Goal: Task Accomplishment & Management: Manage account settings

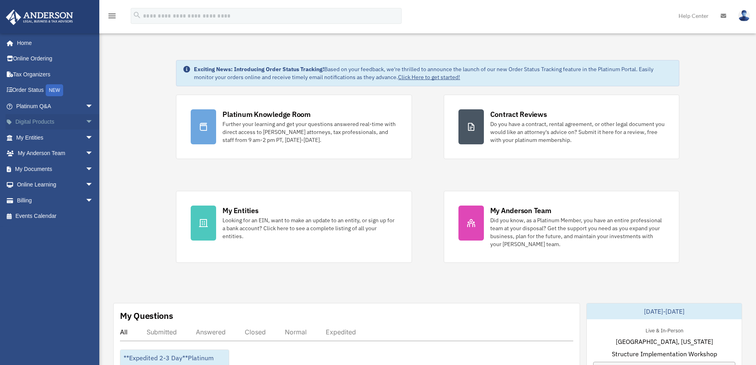
click at [85, 121] on span "arrow_drop_down" at bounding box center [93, 122] width 16 height 16
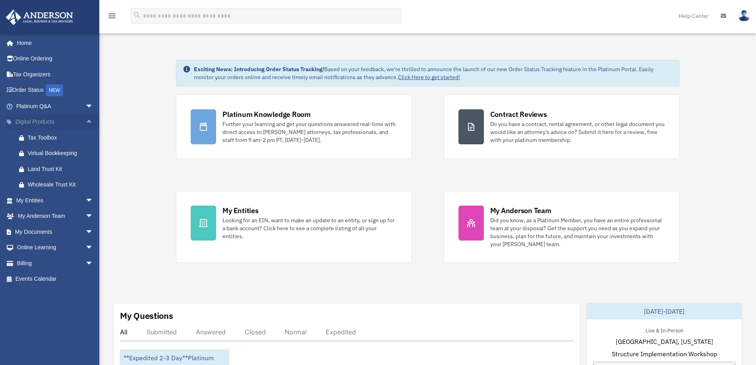
click at [85, 121] on span "arrow_drop_up" at bounding box center [93, 122] width 16 height 16
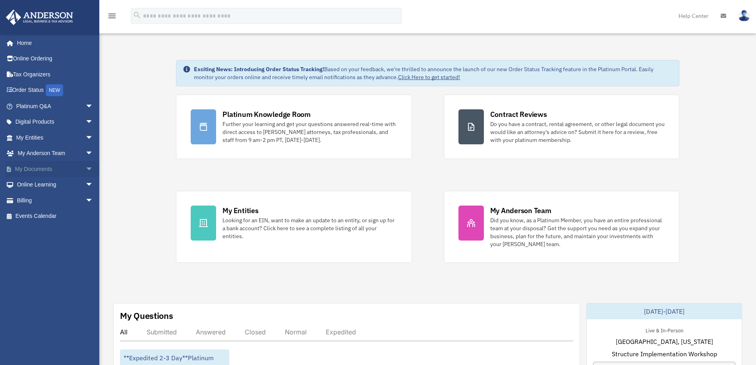
click at [85, 168] on span "arrow_drop_down" at bounding box center [93, 169] width 16 height 16
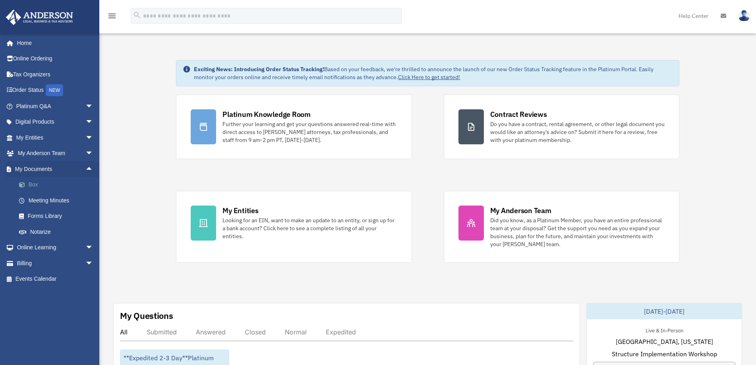
click at [55, 185] on link "Box" at bounding box center [58, 185] width 94 height 16
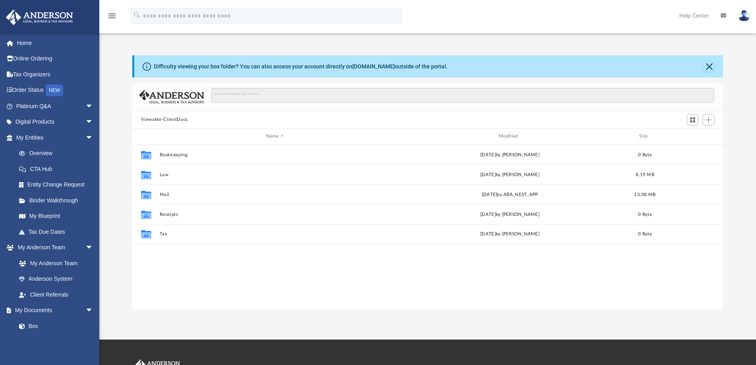
scroll to position [175, 585]
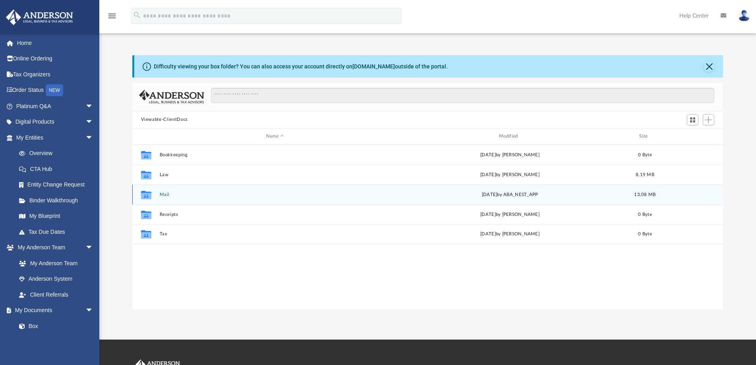
click at [175, 196] on button "Mail" at bounding box center [274, 194] width 231 height 5
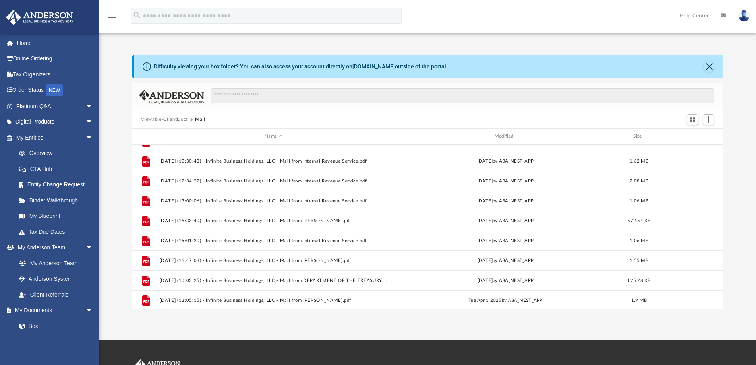
scroll to position [114, 0]
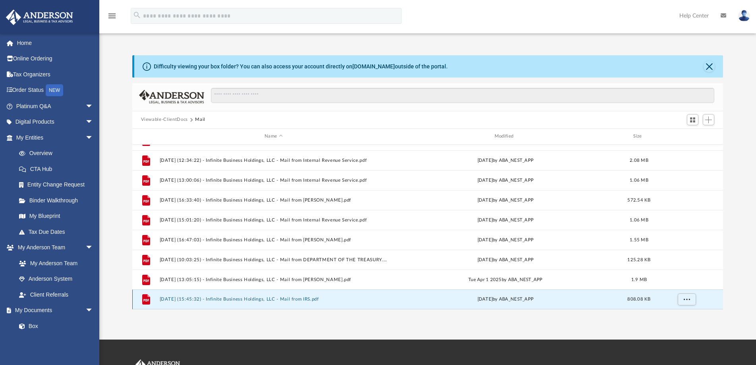
click at [244, 299] on button "[DATE] (15:45:32) - Infinite Business Holdings, LLC - Mail from IRS.pdf" at bounding box center [273, 298] width 229 height 5
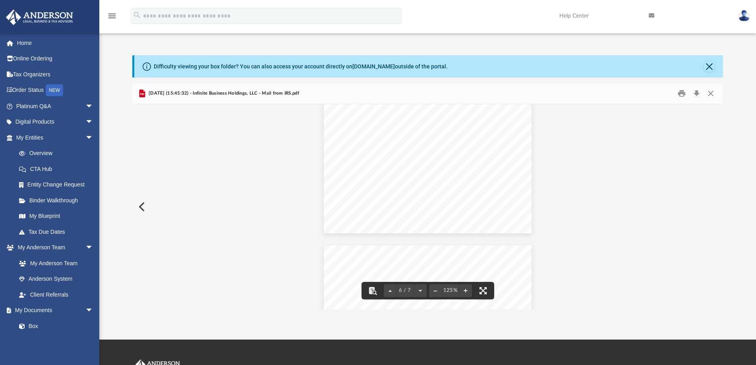
scroll to position [2939, 0]
click at [712, 95] on button "Close" at bounding box center [711, 93] width 14 height 12
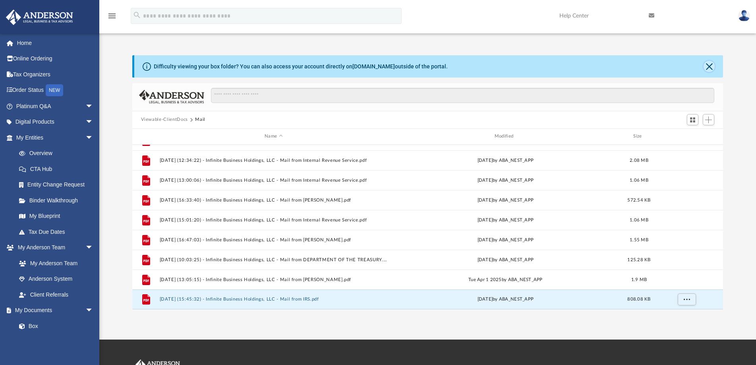
click at [709, 62] on button "Close" at bounding box center [709, 66] width 11 height 11
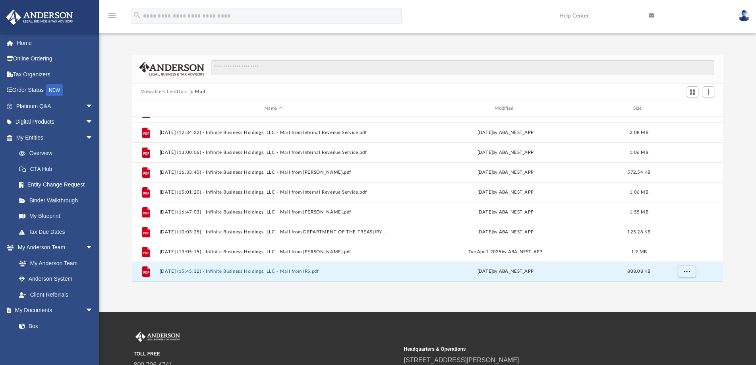
click at [748, 14] on img at bounding box center [744, 16] width 12 height 12
click at [621, 68] on link "Logout" at bounding box center [624, 69] width 79 height 16
